Goal: Transaction & Acquisition: Purchase product/service

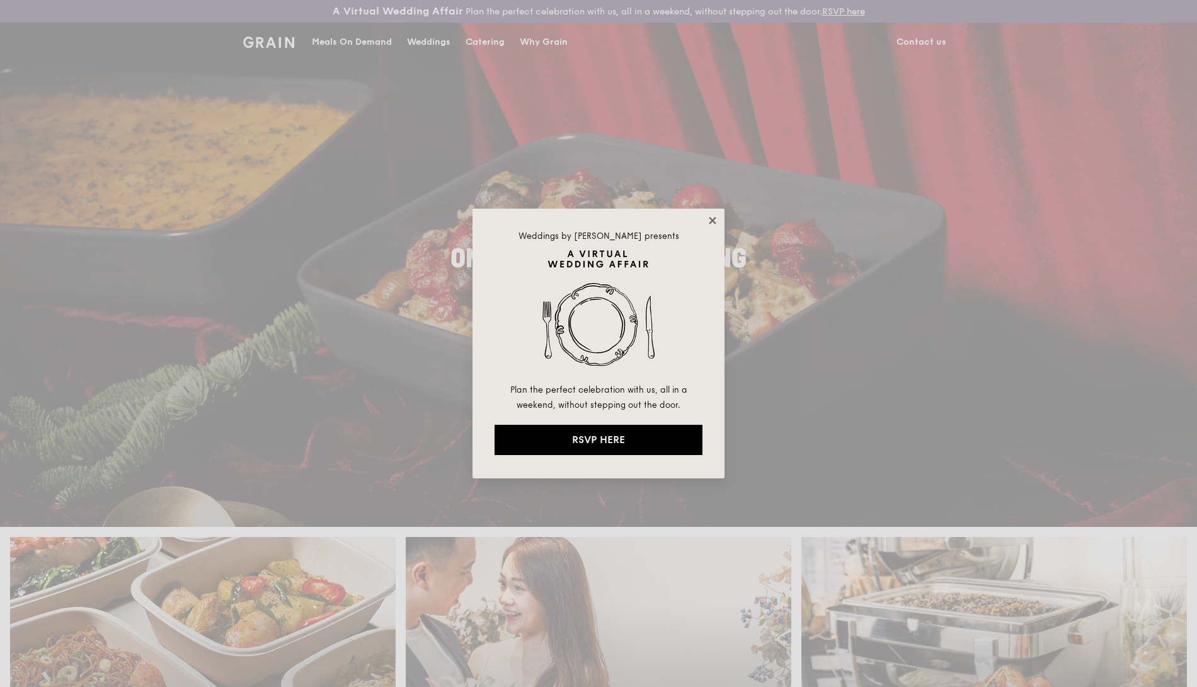
click at [644, 220] on icon at bounding box center [712, 220] width 11 height 11
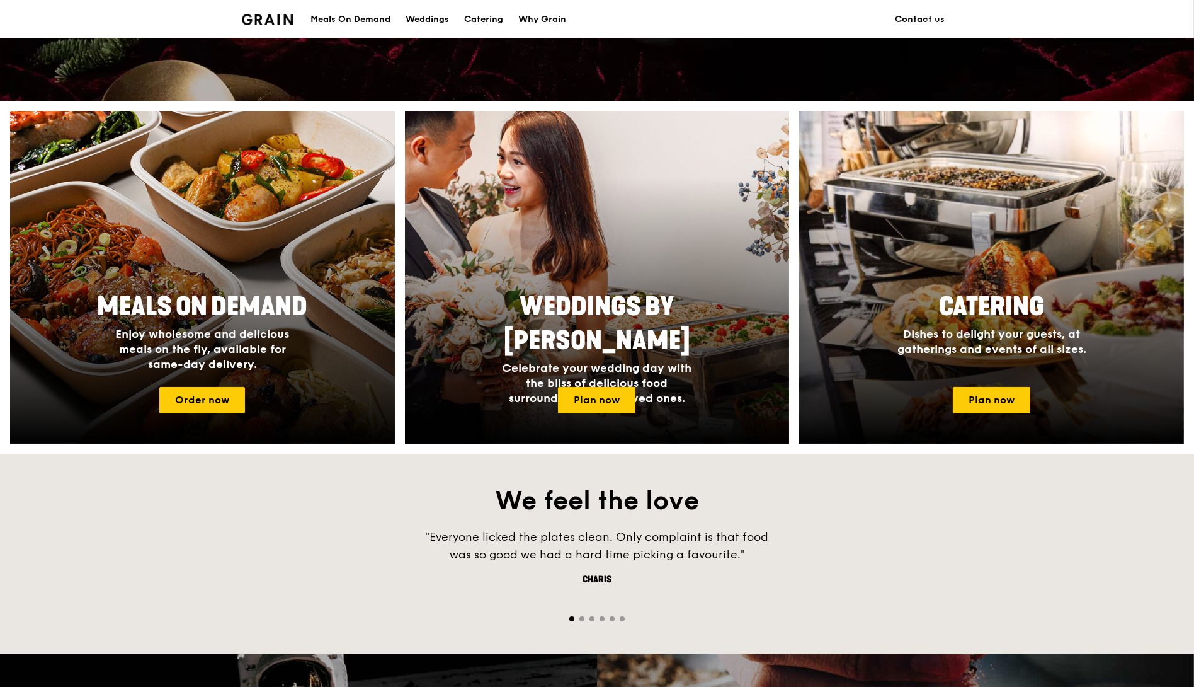
scroll to position [432, 0]
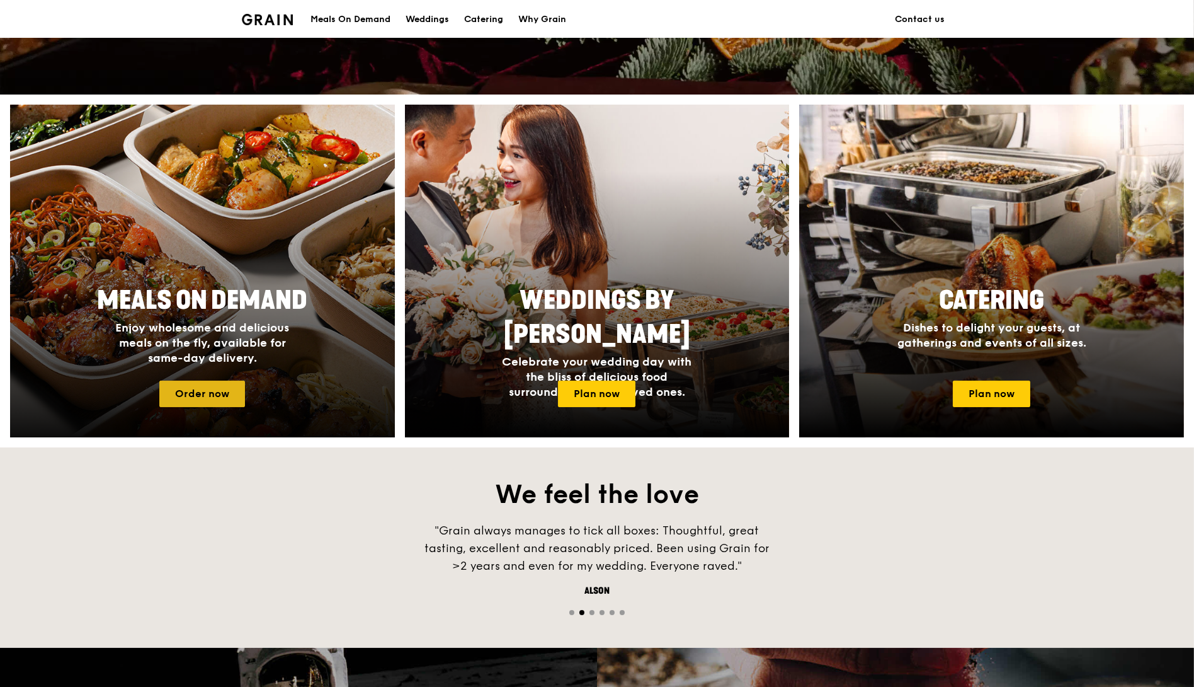
click at [205, 390] on link "Order now" at bounding box center [202, 393] width 86 height 26
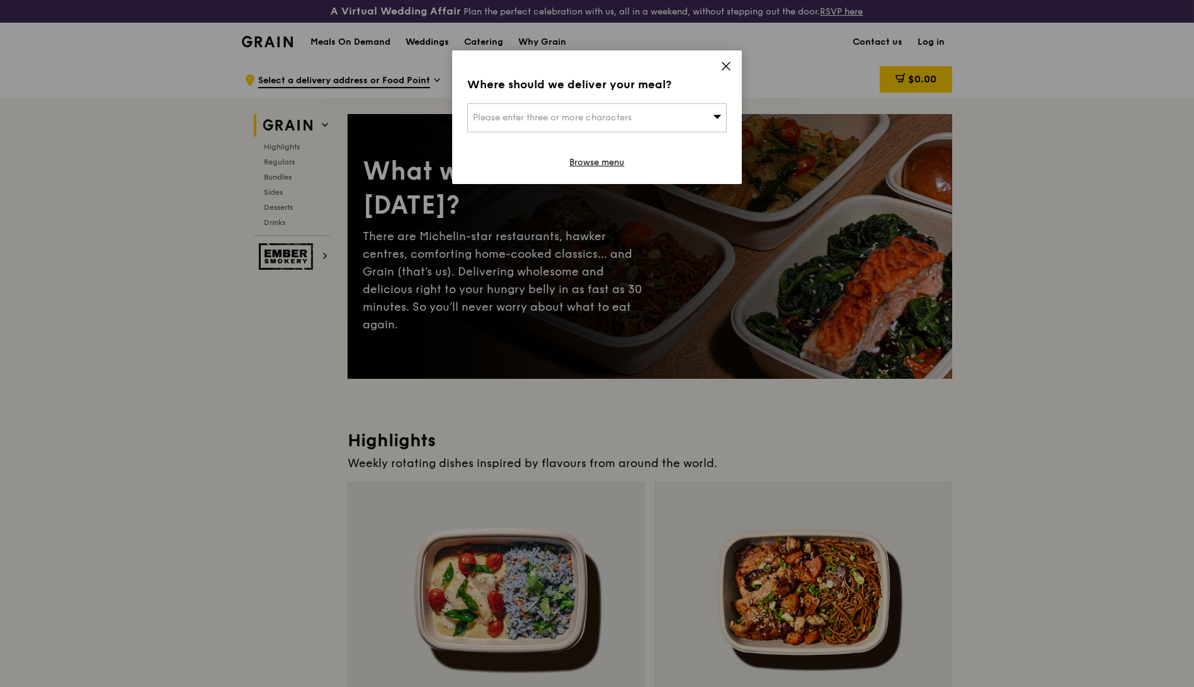
click at [623, 115] on span "Please enter three or more characters" at bounding box center [552, 117] width 159 height 11
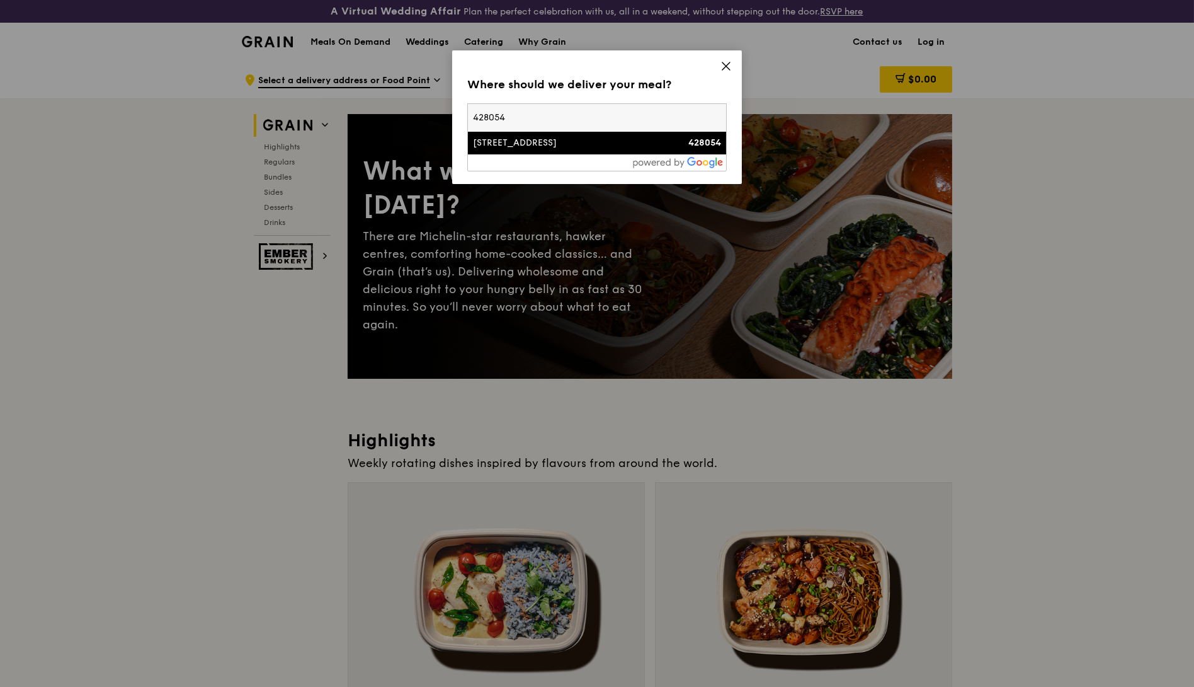
type input "428054"
click at [644, 144] on div "[STREET_ADDRESS]" at bounding box center [566, 143] width 186 height 13
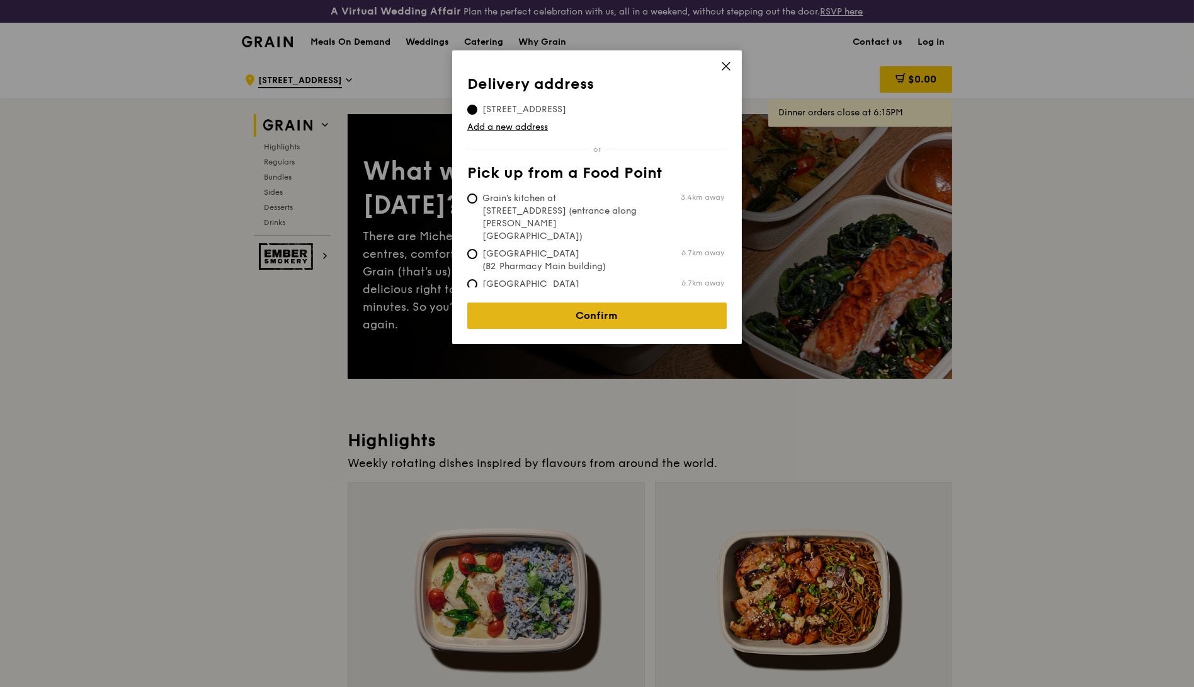
click at [560, 302] on link "Confirm" at bounding box center [597, 315] width 260 height 26
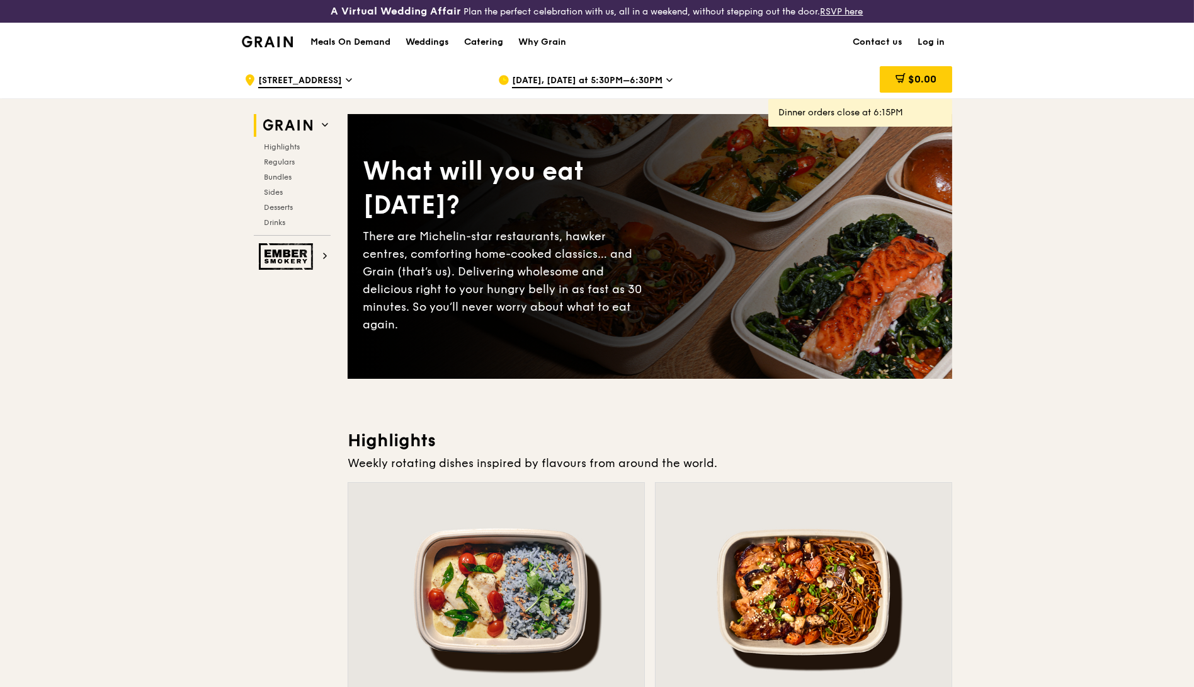
click at [593, 77] on span "[DATE], [DATE] at 5:30PM–6:30PM" at bounding box center [587, 81] width 151 height 14
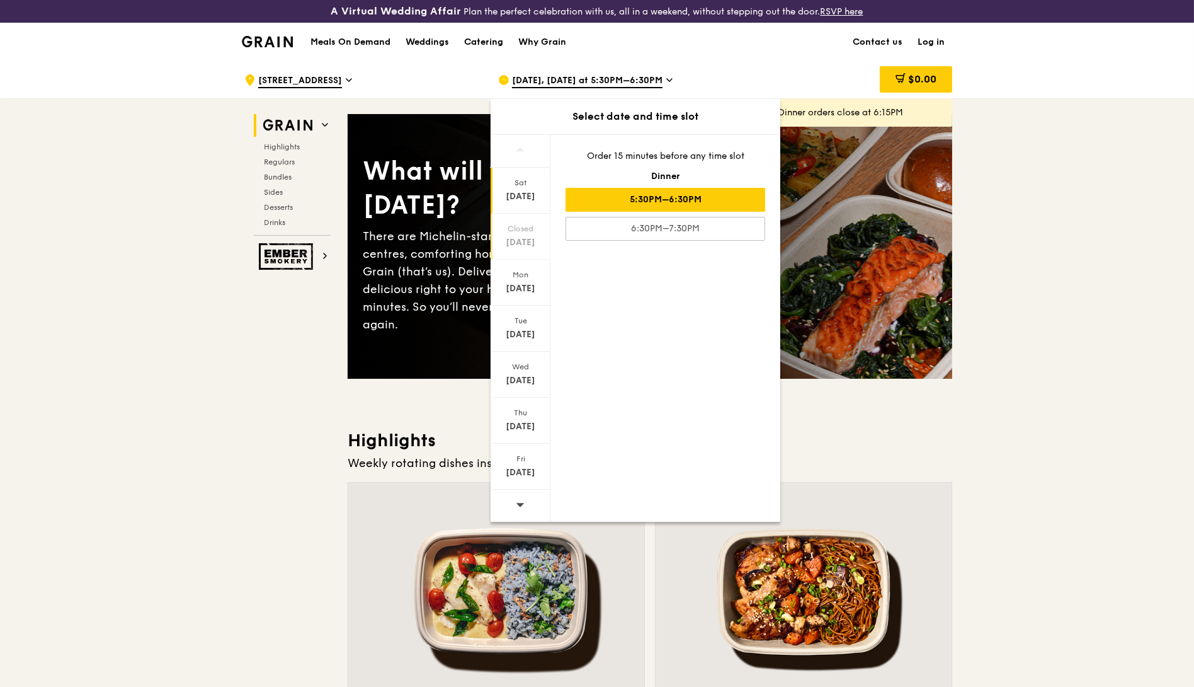
click at [526, 238] on div "[DATE]" at bounding box center [521, 242] width 56 height 13
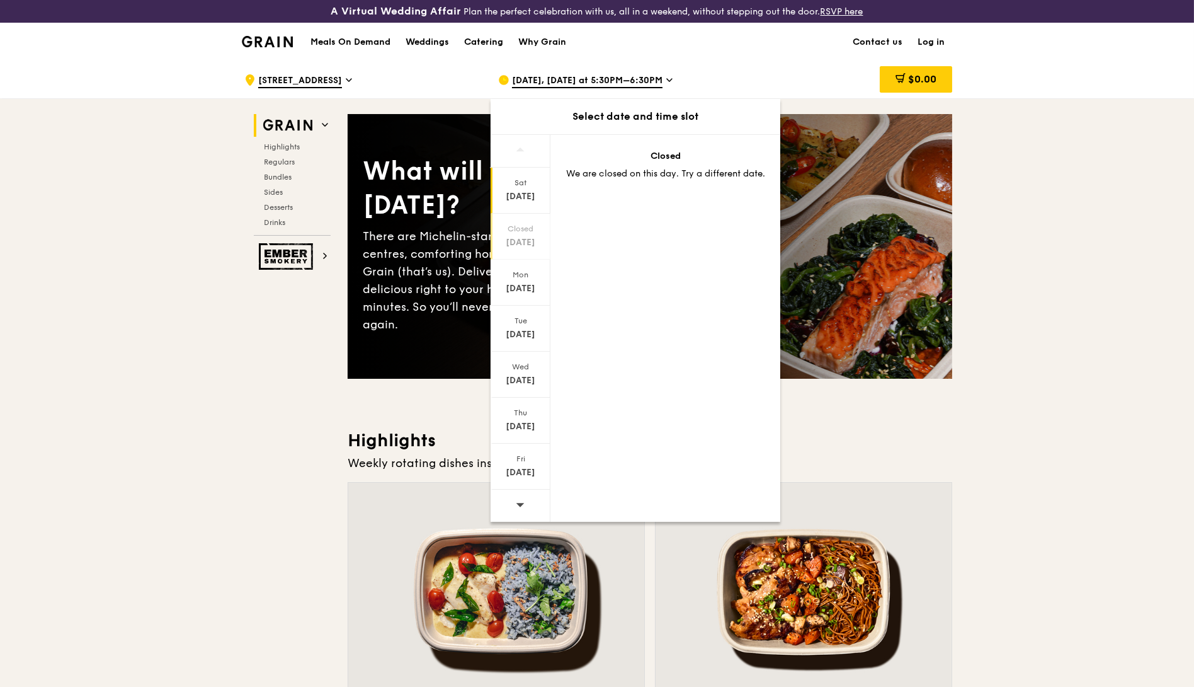
click at [519, 181] on div "Sat" at bounding box center [521, 183] width 56 height 10
